Goal: Information Seeking & Learning: Learn about a topic

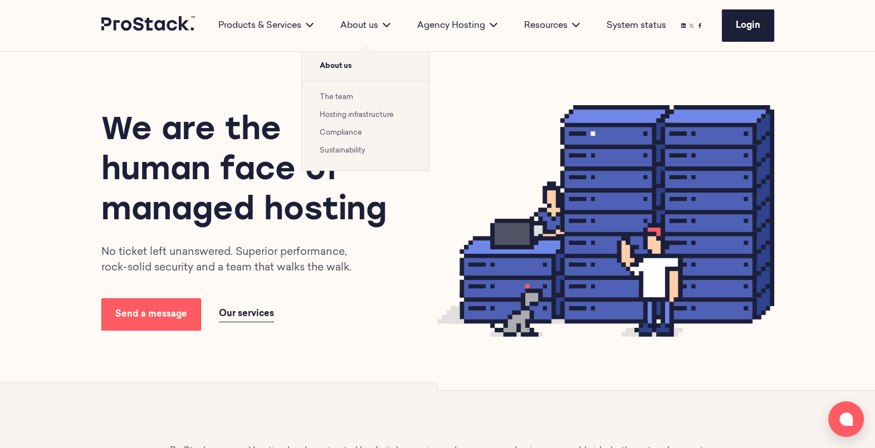
click at [343, 162] on ul "The team Hosting infrastructure Compliance Sustainability" at bounding box center [365, 126] width 127 height 90
click at [340, 158] on ul "The team Hosting infrastructure Compliance Sustainability" at bounding box center [365, 126] width 127 height 90
click at [337, 154] on link "Sustainability" at bounding box center [343, 150] width 46 height 7
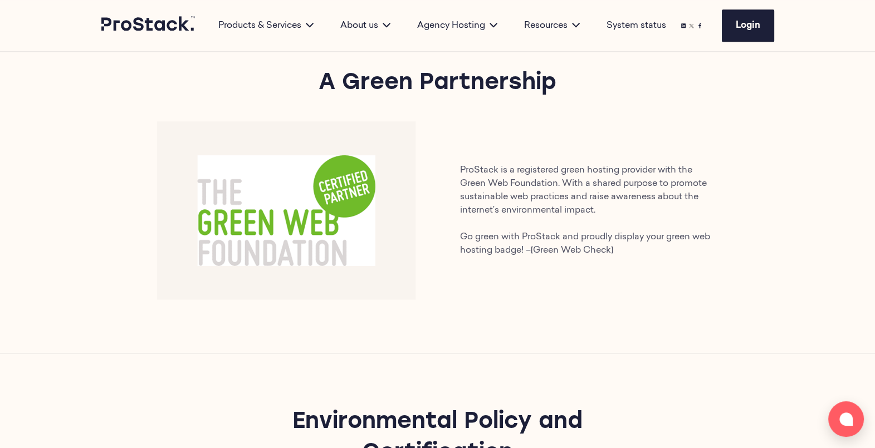
scroll to position [1431, 0]
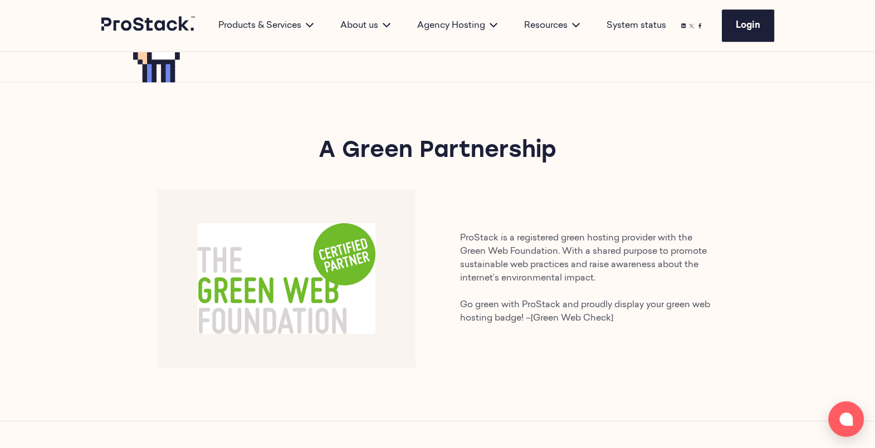
click at [569, 314] on link "[Green Web Check]" at bounding box center [572, 318] width 82 height 9
